Goal: Task Accomplishment & Management: Manage account settings

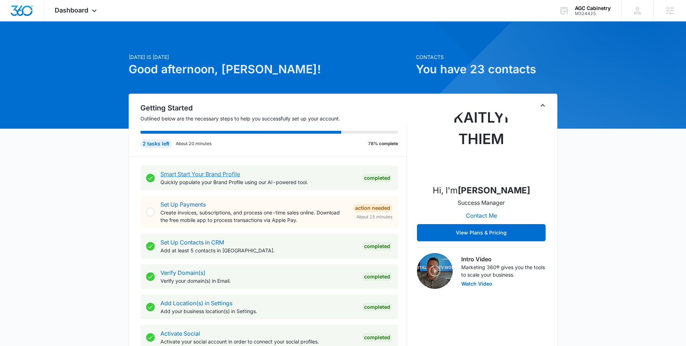
click at [214, 171] on link "Smart Start Your Brand Profile" at bounding box center [201, 174] width 80 height 7
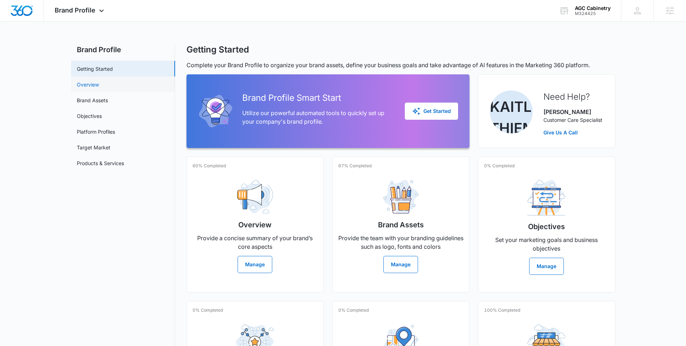
click at [92, 87] on link "Overview" at bounding box center [88, 85] width 22 height 8
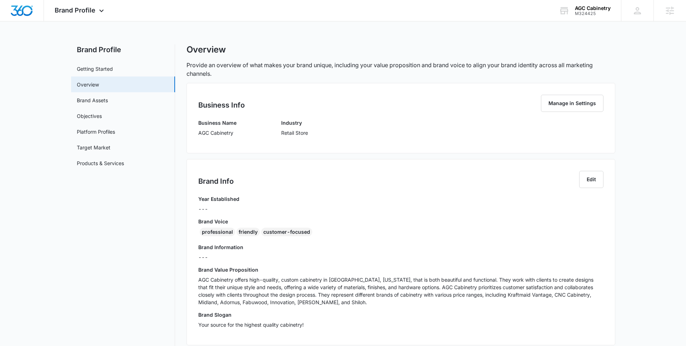
click at [199, 133] on p "AGC Cabinetry" at bounding box center [217, 133] width 38 height 8
drag, startPoint x: 199, startPoint y: 133, endPoint x: 222, endPoint y: 136, distance: 23.1
click at [222, 137] on div "Business Name AGC Cabinetry" at bounding box center [217, 130] width 38 height 23
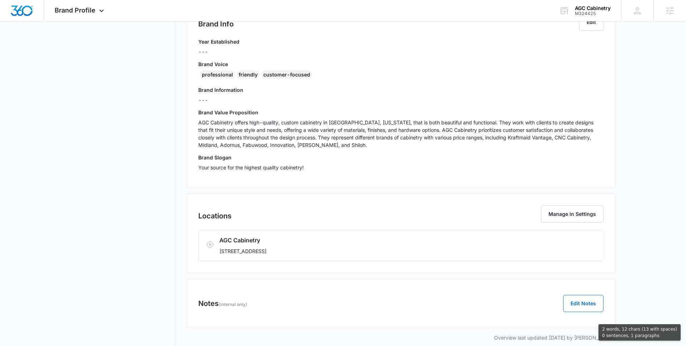
scroll to position [166, 0]
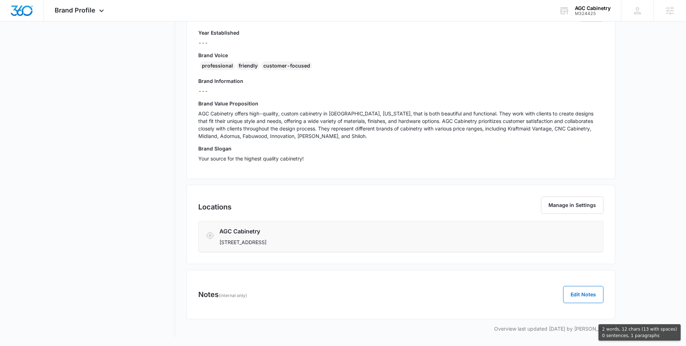
click at [332, 245] on p "[STREET_ADDRESS]" at bounding box center [368, 242] width 296 height 8
copy div "AGC Cabinetry Industry Retail Store Brand Info Edit Year Established --- Brand …"
click at [106, 43] on nav "Brand Profile Getting Started Overview Brand Assets Objectives Platform Profile…" at bounding box center [123, 107] width 104 height 459
click at [84, 12] on span "Brand Profile" at bounding box center [75, 10] width 41 height 8
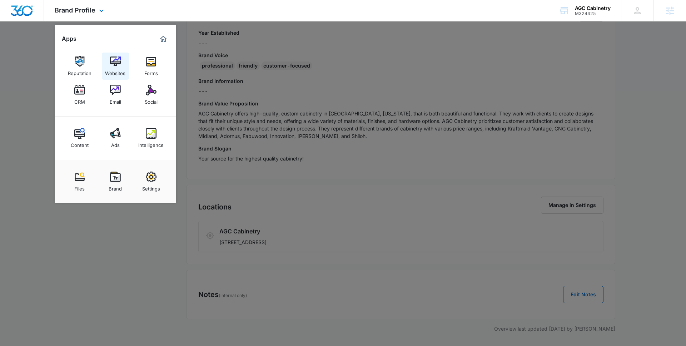
click at [119, 67] on div "Websites" at bounding box center [115, 71] width 20 height 9
